Goal: Task Accomplishment & Management: Manage account settings

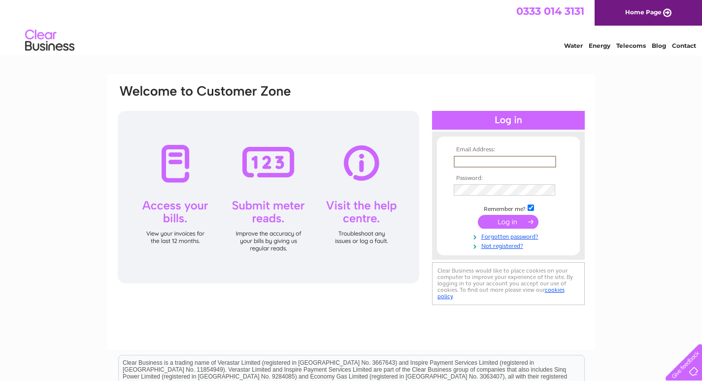
type input "maygategifts@gmail.com"
click at [508, 221] on input "submit" at bounding box center [508, 221] width 61 height 14
click at [505, 218] on input "submit" at bounding box center [508, 222] width 61 height 14
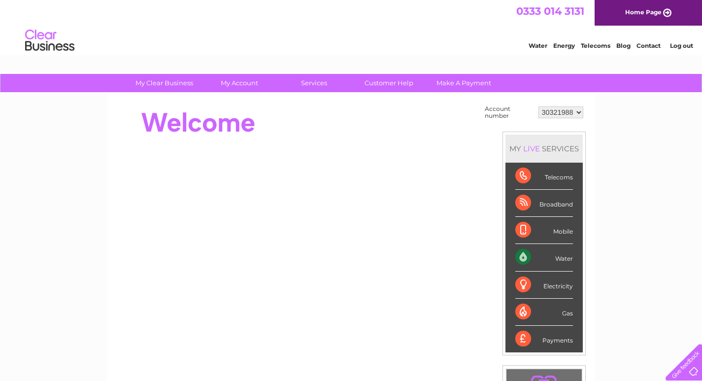
scroll to position [7, 0]
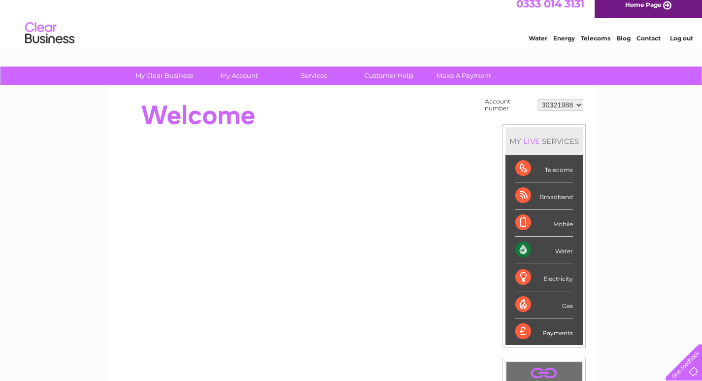
click at [534, 38] on link "Water" at bounding box center [538, 37] width 19 height 7
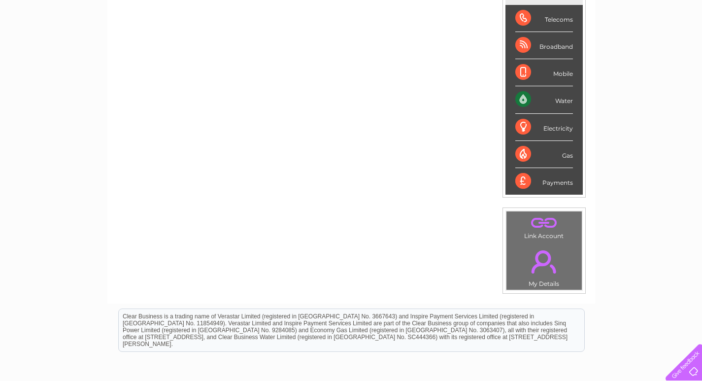
scroll to position [142, 0]
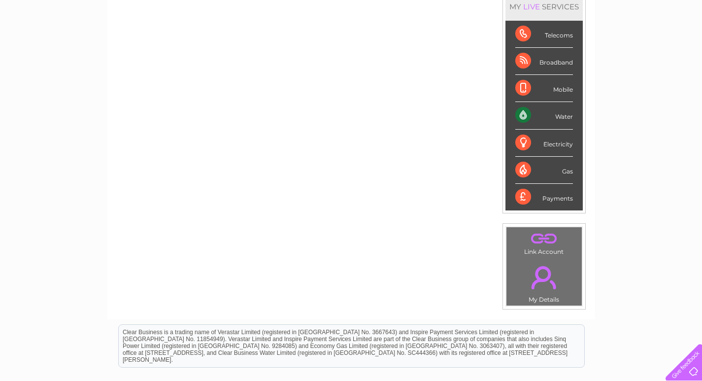
click at [562, 117] on div "Water" at bounding box center [544, 115] width 58 height 27
click at [540, 270] on link "." at bounding box center [544, 277] width 70 height 34
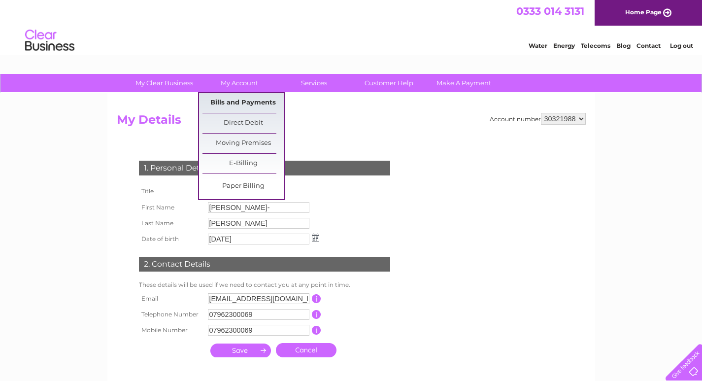
click at [239, 100] on link "Bills and Payments" at bounding box center [242, 103] width 81 height 20
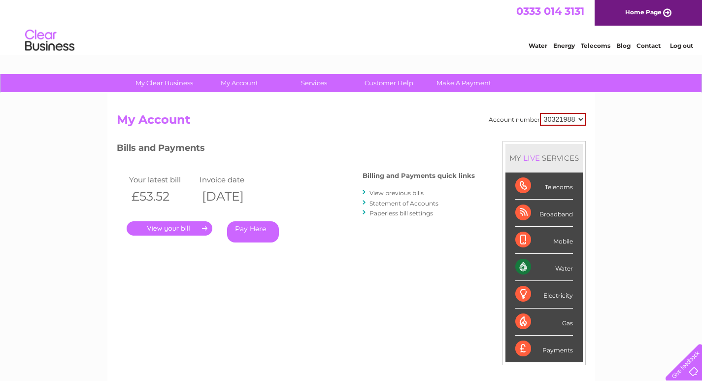
click at [175, 227] on link "." at bounding box center [170, 228] width 86 height 14
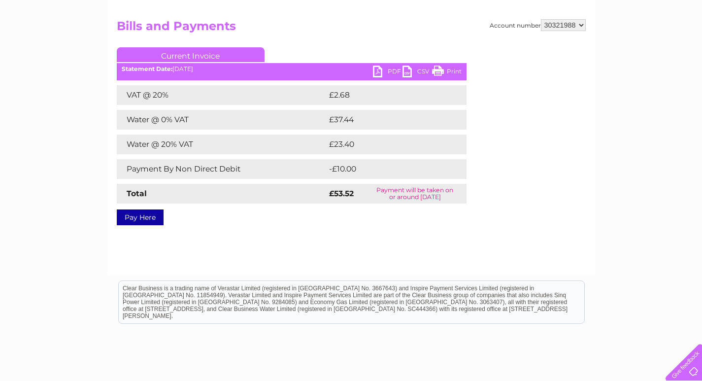
scroll to position [30, 0]
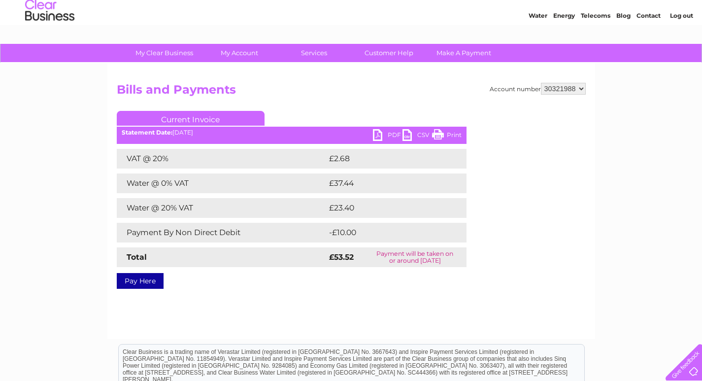
click at [390, 133] on link "PDF" at bounding box center [388, 136] width 30 height 14
